Goal: Entertainment & Leisure: Consume media (video, audio)

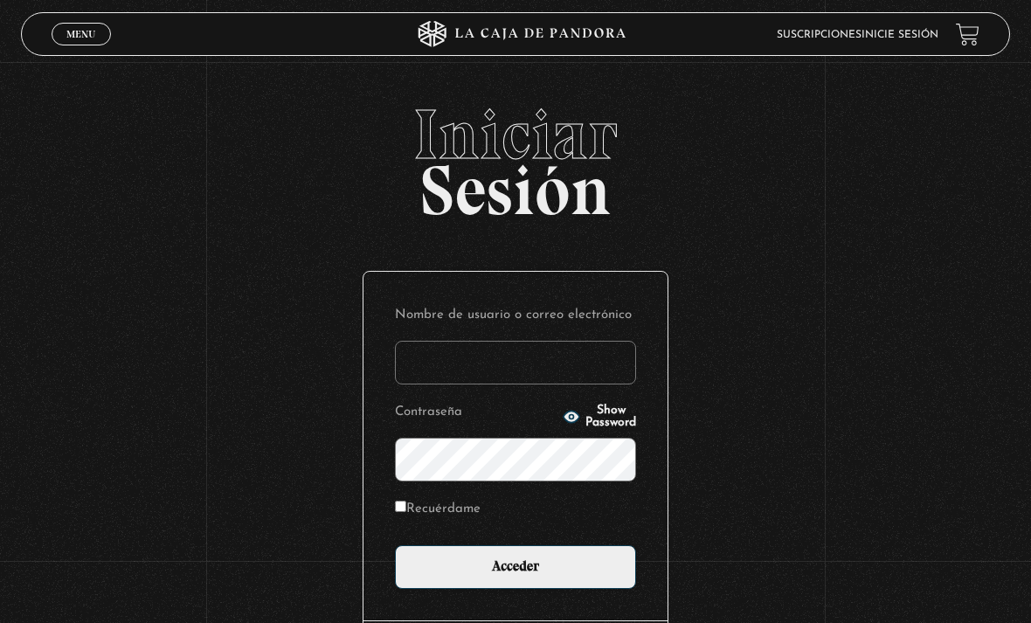
type input "tamarachaves1994@gmail.com"
click at [516, 576] on input "Acceder" at bounding box center [515, 567] width 241 height 44
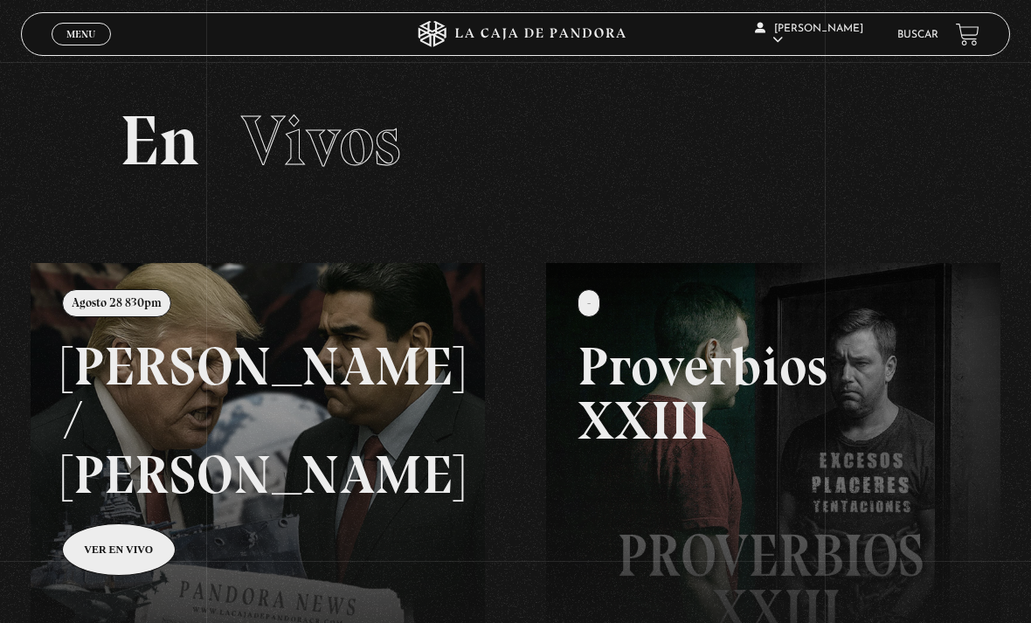
click at [75, 45] on link "Menu Cerrar" at bounding box center [81, 34] width 59 height 23
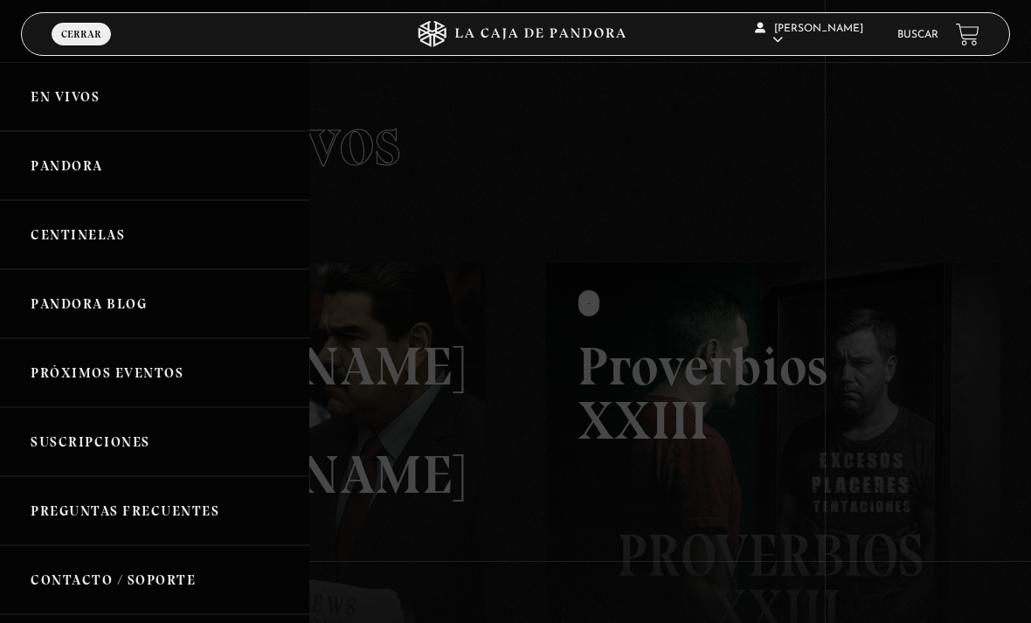
click at [96, 181] on link "Pandora" at bounding box center [154, 165] width 309 height 69
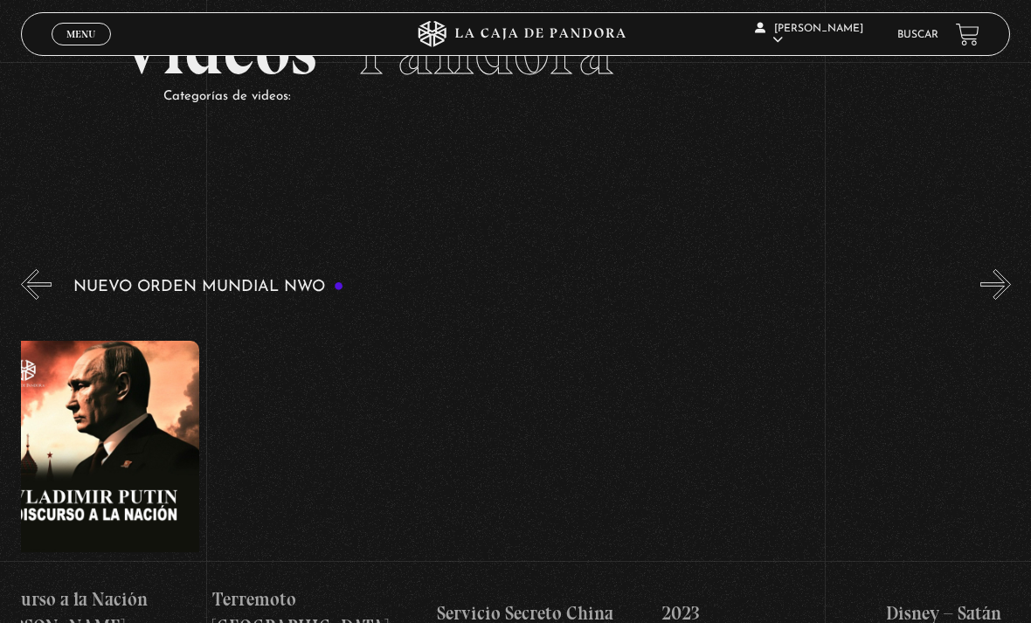
scroll to position [0, 8563]
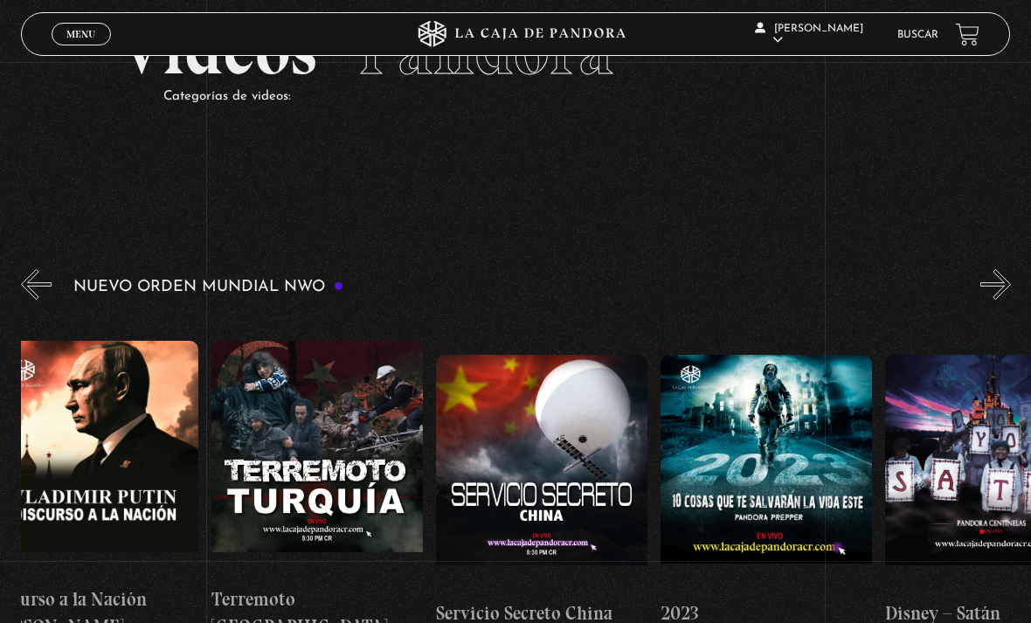
click at [531, 416] on figure at bounding box center [541, 473] width 211 height 236
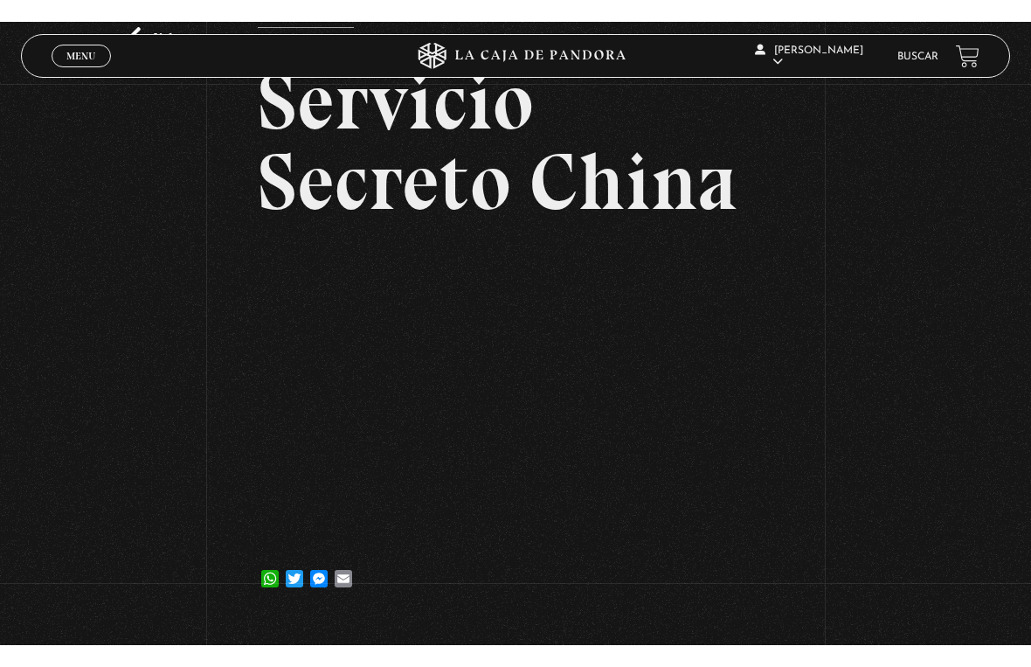
scroll to position [21, 0]
